Goal: Navigation & Orientation: Find specific page/section

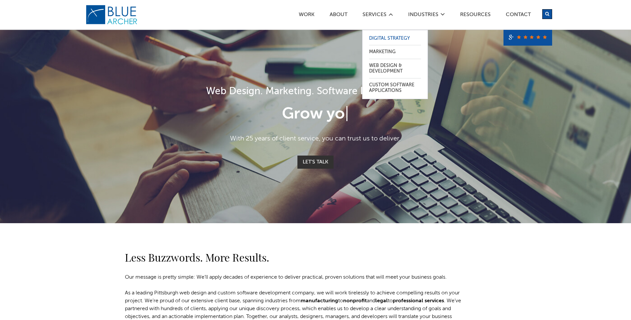
click at [392, 39] on link "Digital Strategy" at bounding box center [395, 38] width 52 height 13
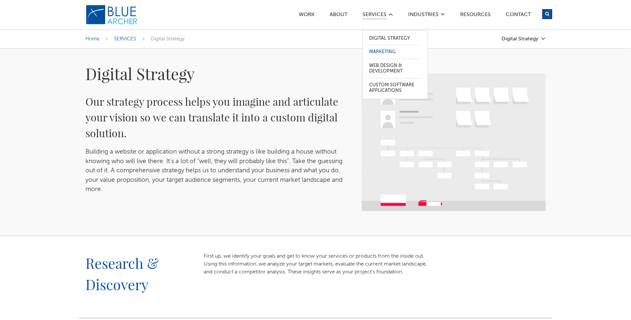
click at [386, 48] on link "Marketing" at bounding box center [395, 51] width 52 height 13
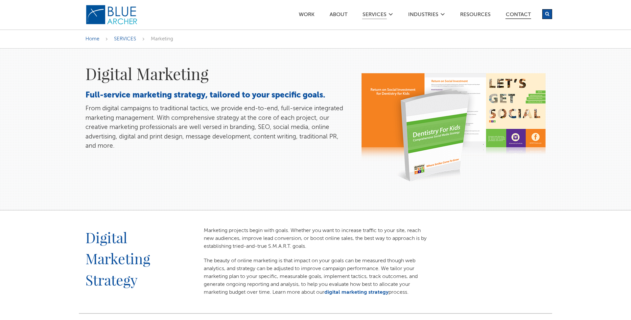
click at [514, 12] on link "Contact" at bounding box center [518, 15] width 26 height 7
